Goal: Task Accomplishment & Management: Manage account settings

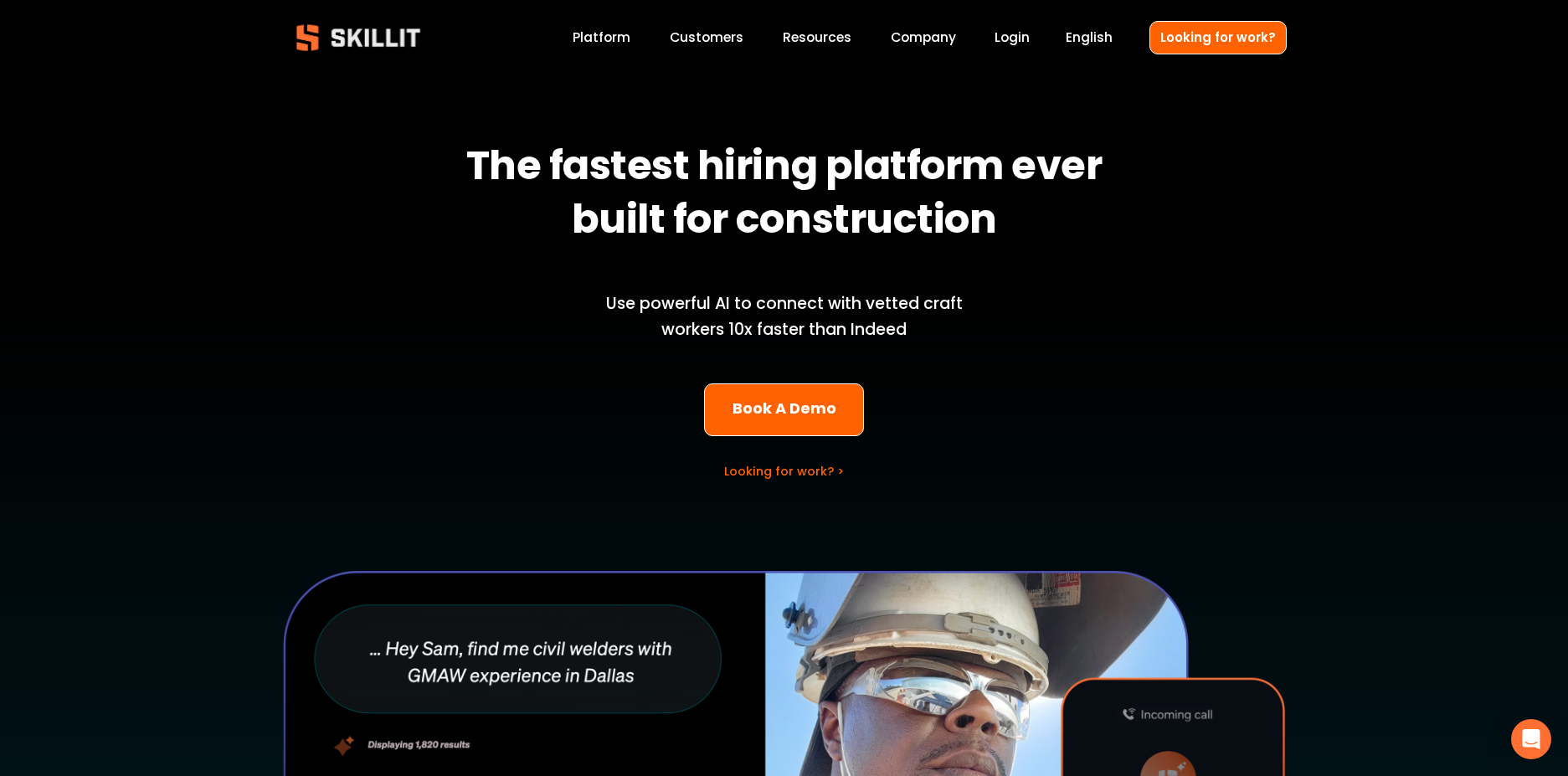
click at [1019, 39] on link "Login" at bounding box center [1011, 38] width 35 height 23
click at [1020, 38] on link "Login" at bounding box center [1011, 38] width 35 height 23
click at [1017, 35] on link "Login" at bounding box center [1011, 38] width 35 height 23
click at [1012, 39] on link "Login" at bounding box center [1011, 38] width 35 height 23
click at [1024, 41] on link "Login" at bounding box center [1011, 38] width 35 height 23
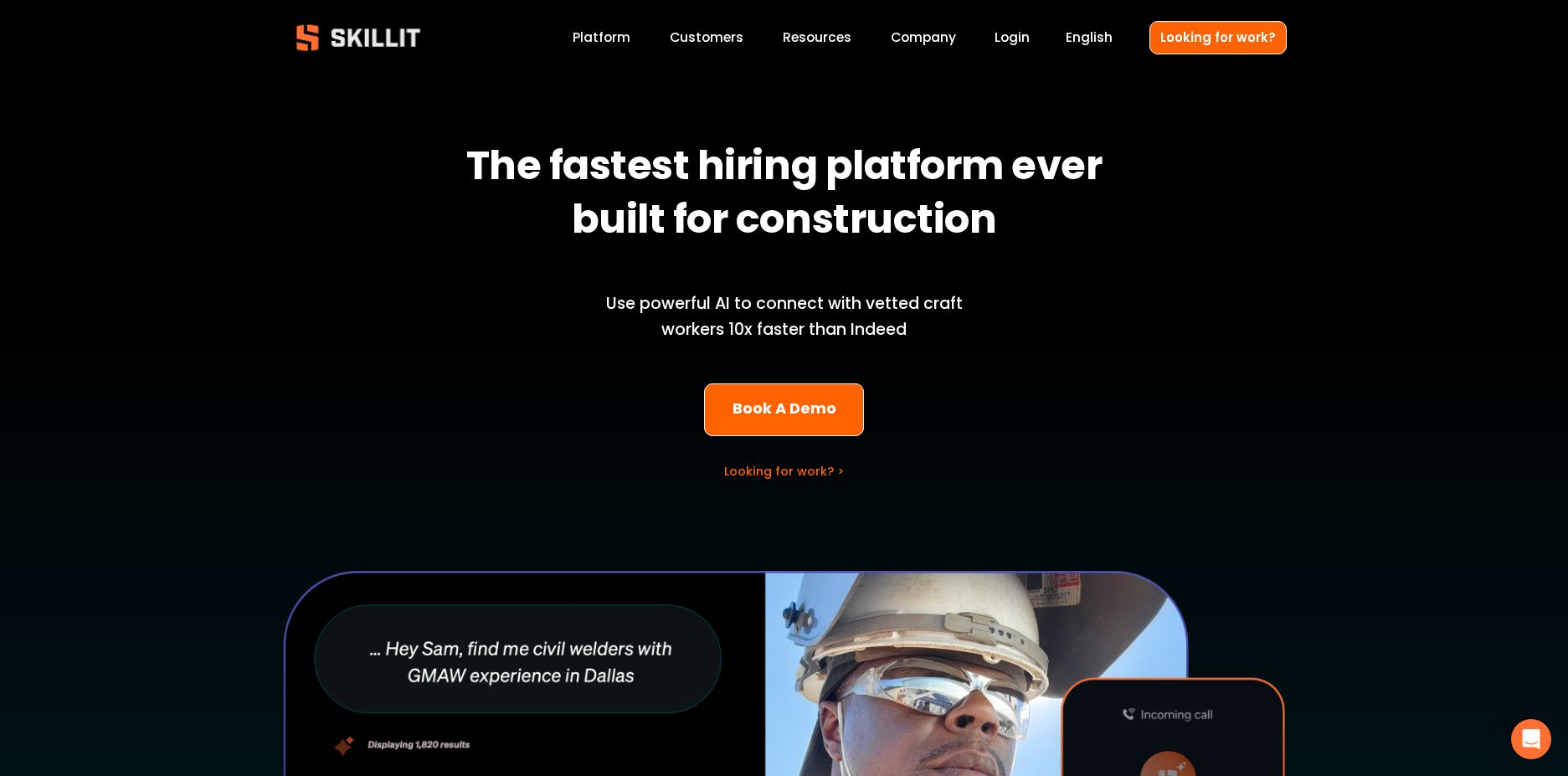
click at [1011, 39] on link "Login" at bounding box center [1011, 38] width 35 height 23
click at [1019, 35] on link "Login" at bounding box center [1011, 38] width 35 height 23
